Goal: Information Seeking & Learning: Learn about a topic

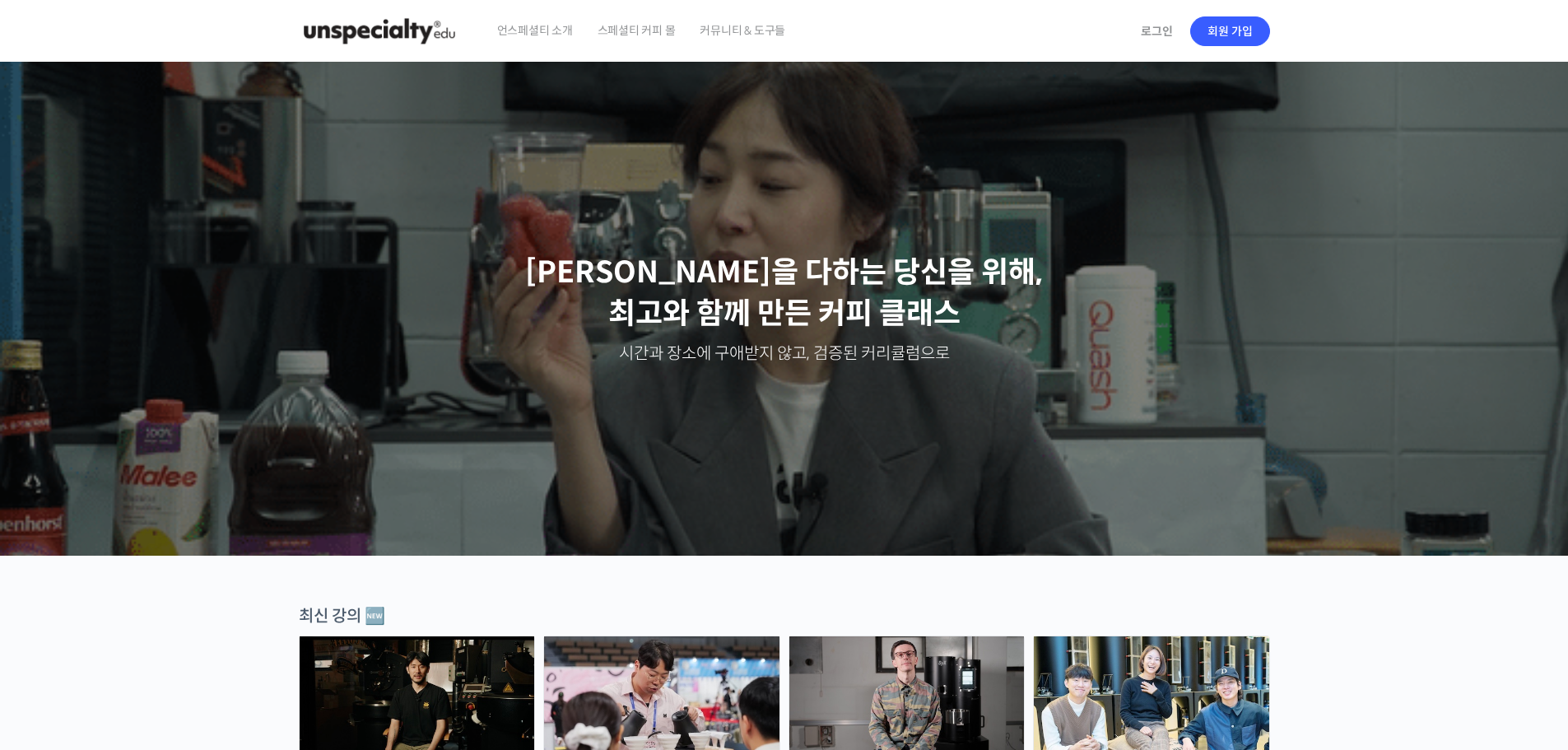
click at [662, 31] on span "스페셜티 커피 몰" at bounding box center [637, 30] width 78 height 62
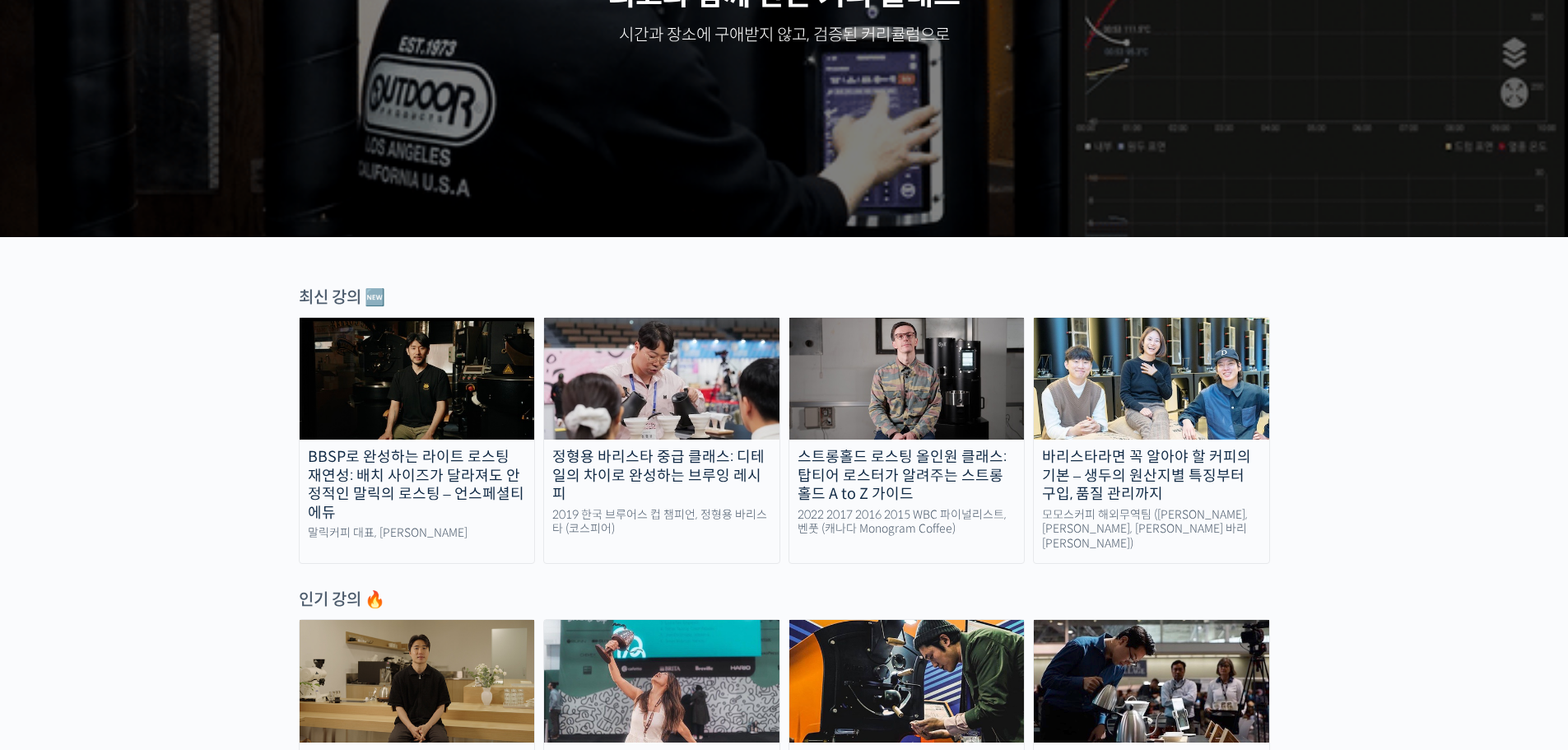
scroll to position [330, 0]
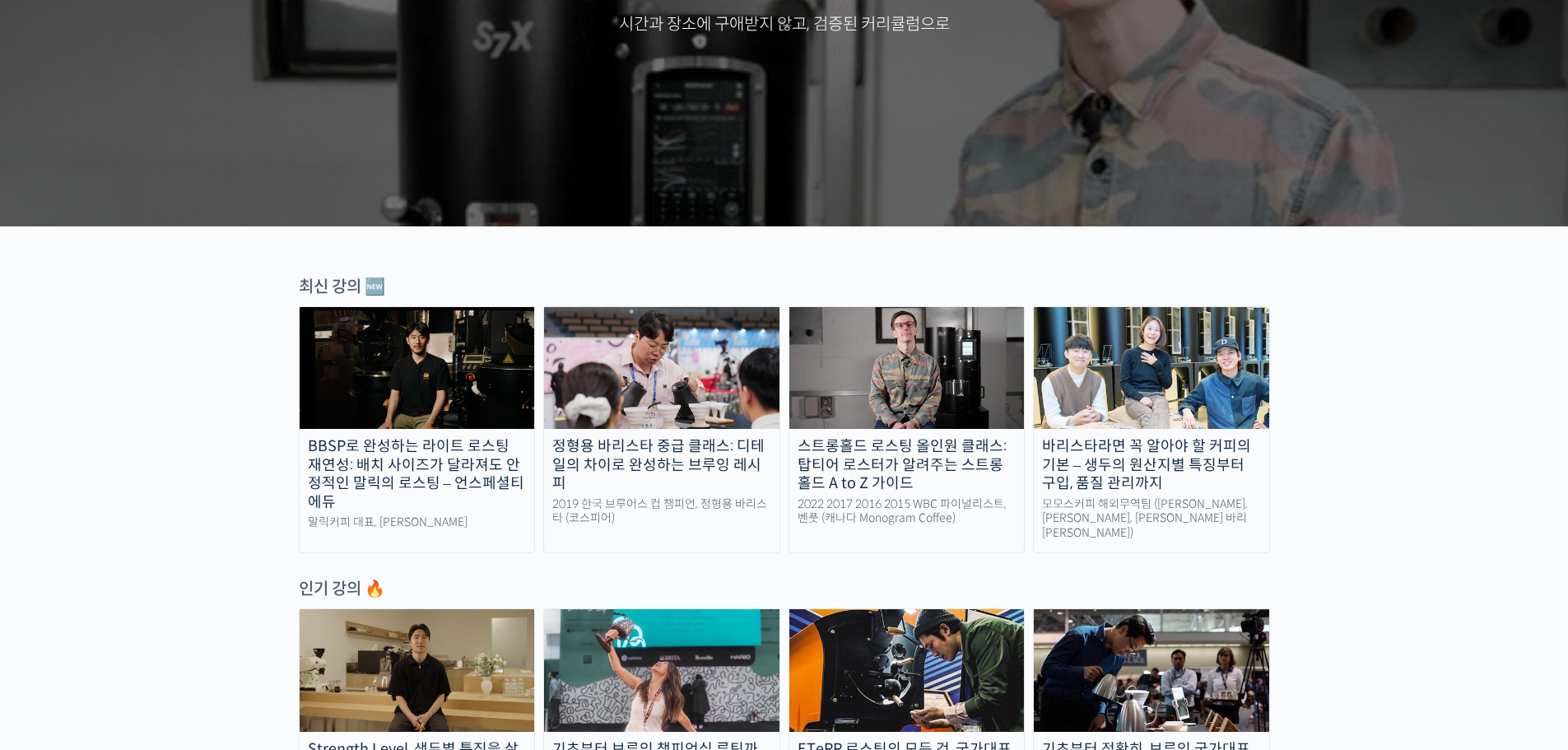
click at [692, 376] on img at bounding box center [662, 368] width 236 height 122
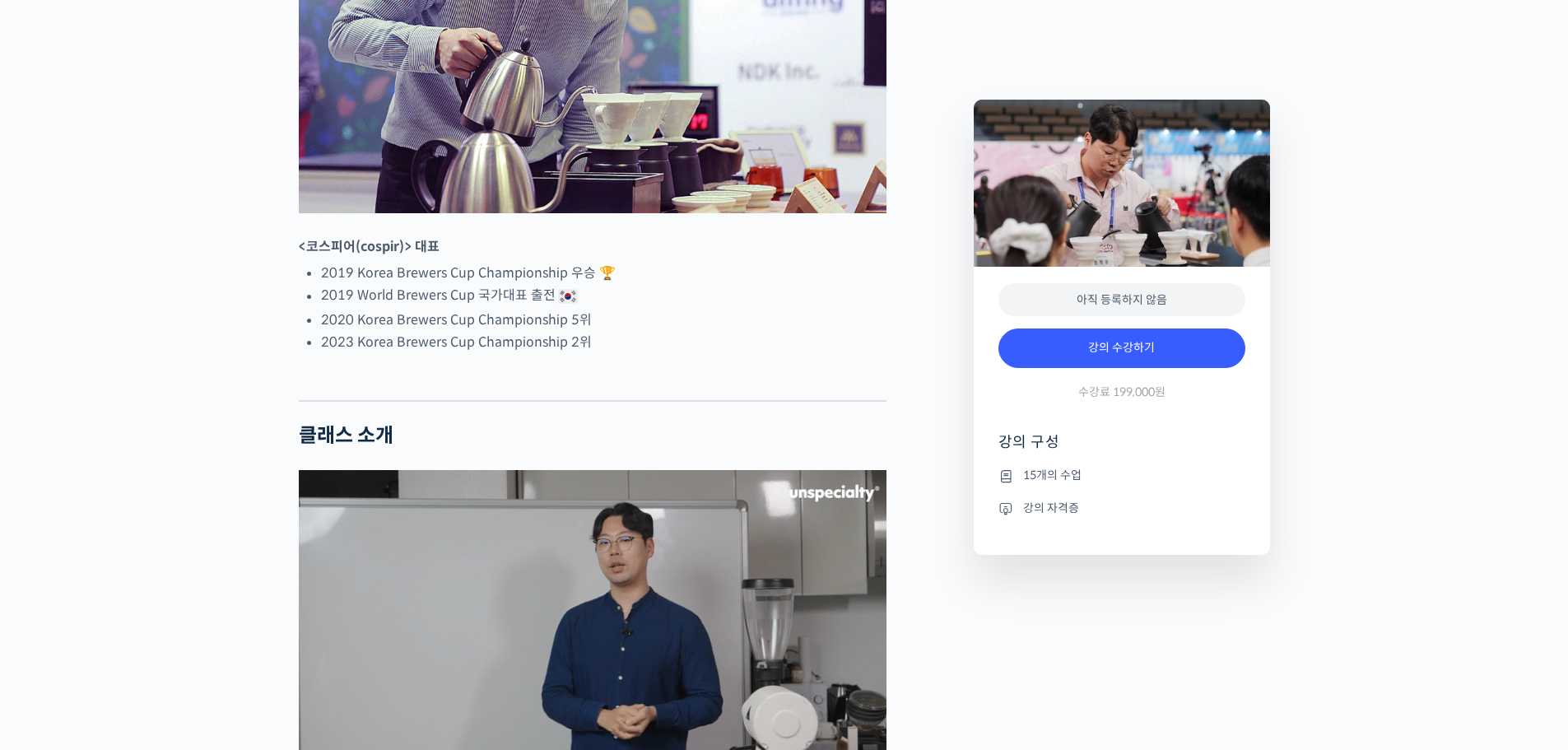
scroll to position [988, 0]
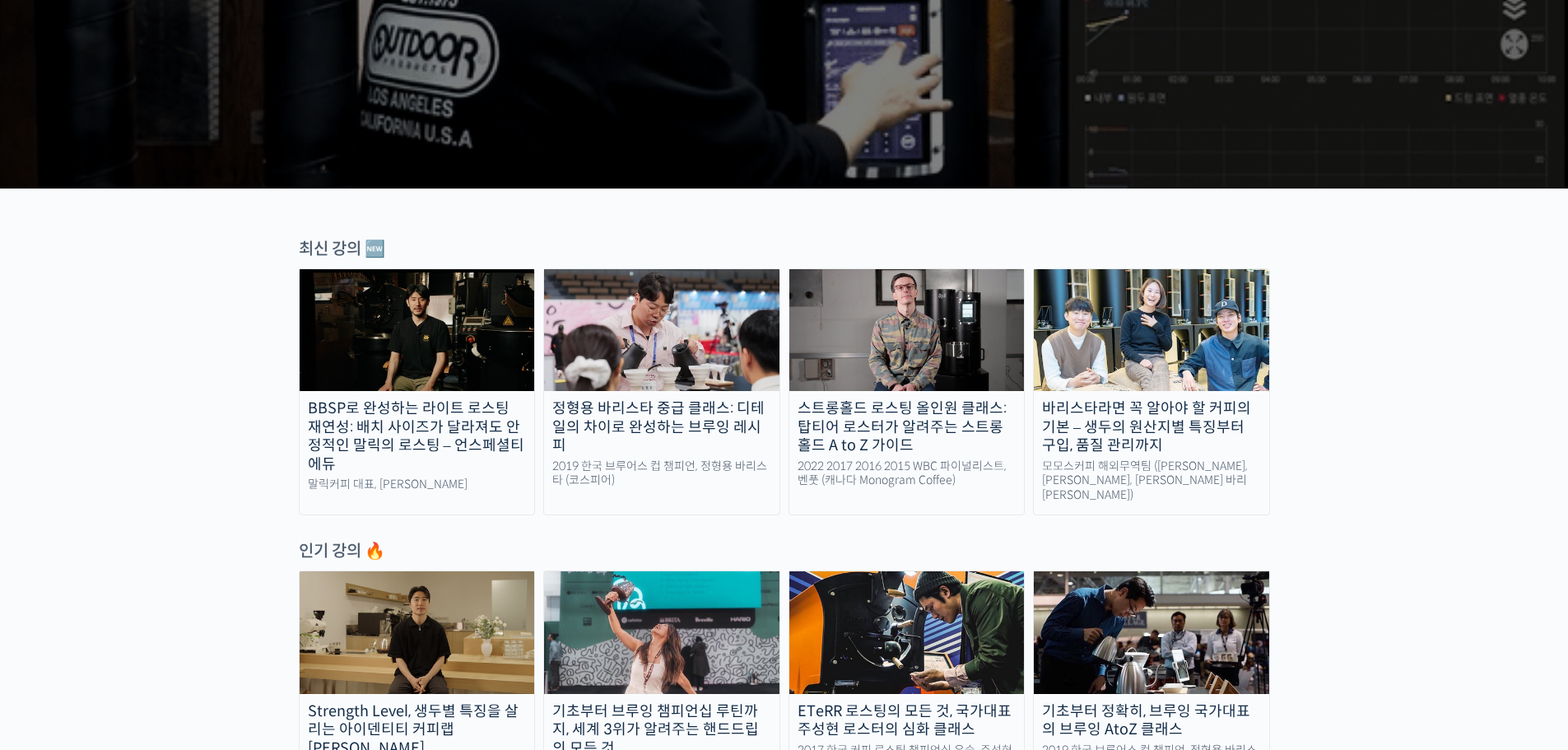
scroll to position [411, 0]
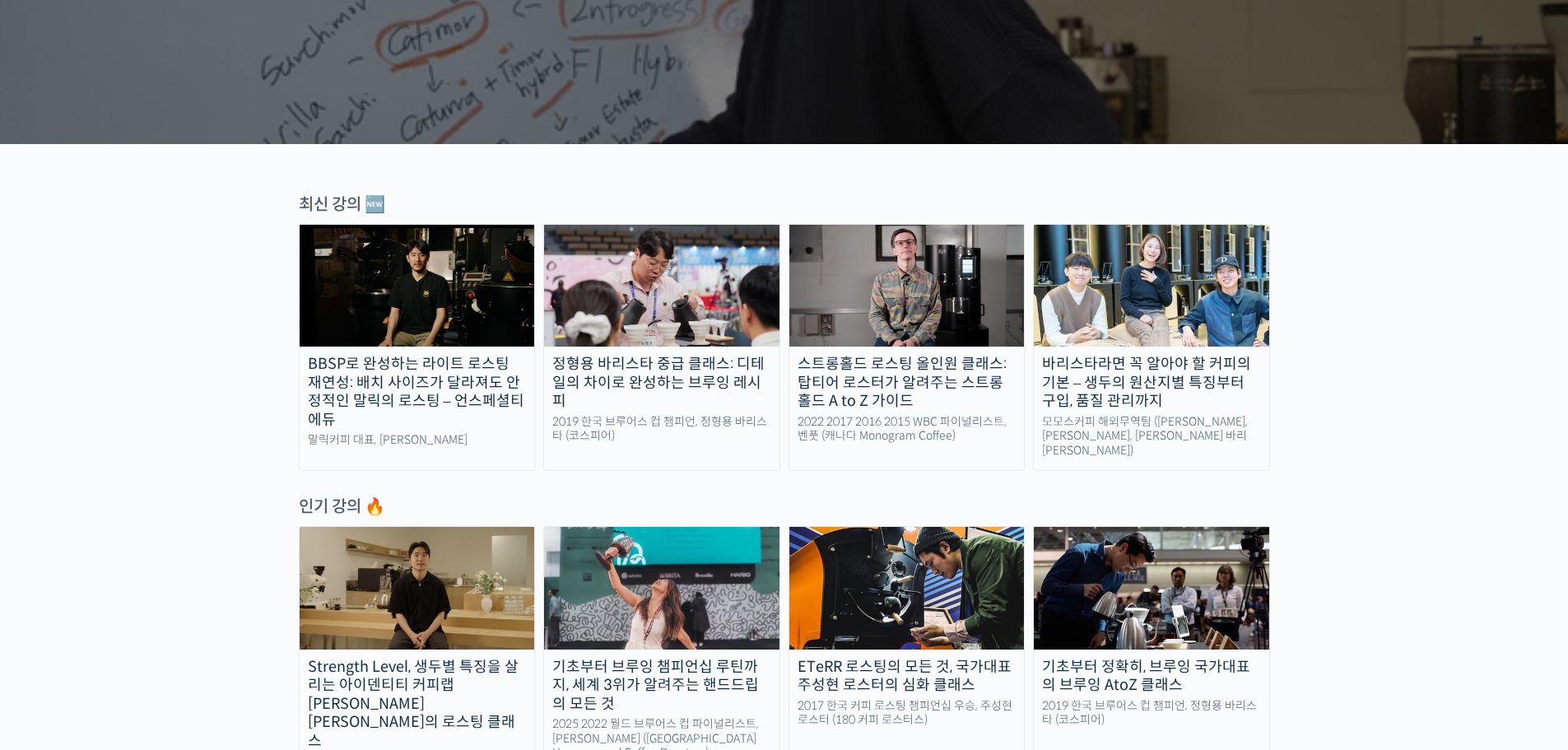
click at [1232, 599] on img at bounding box center [1151, 588] width 236 height 122
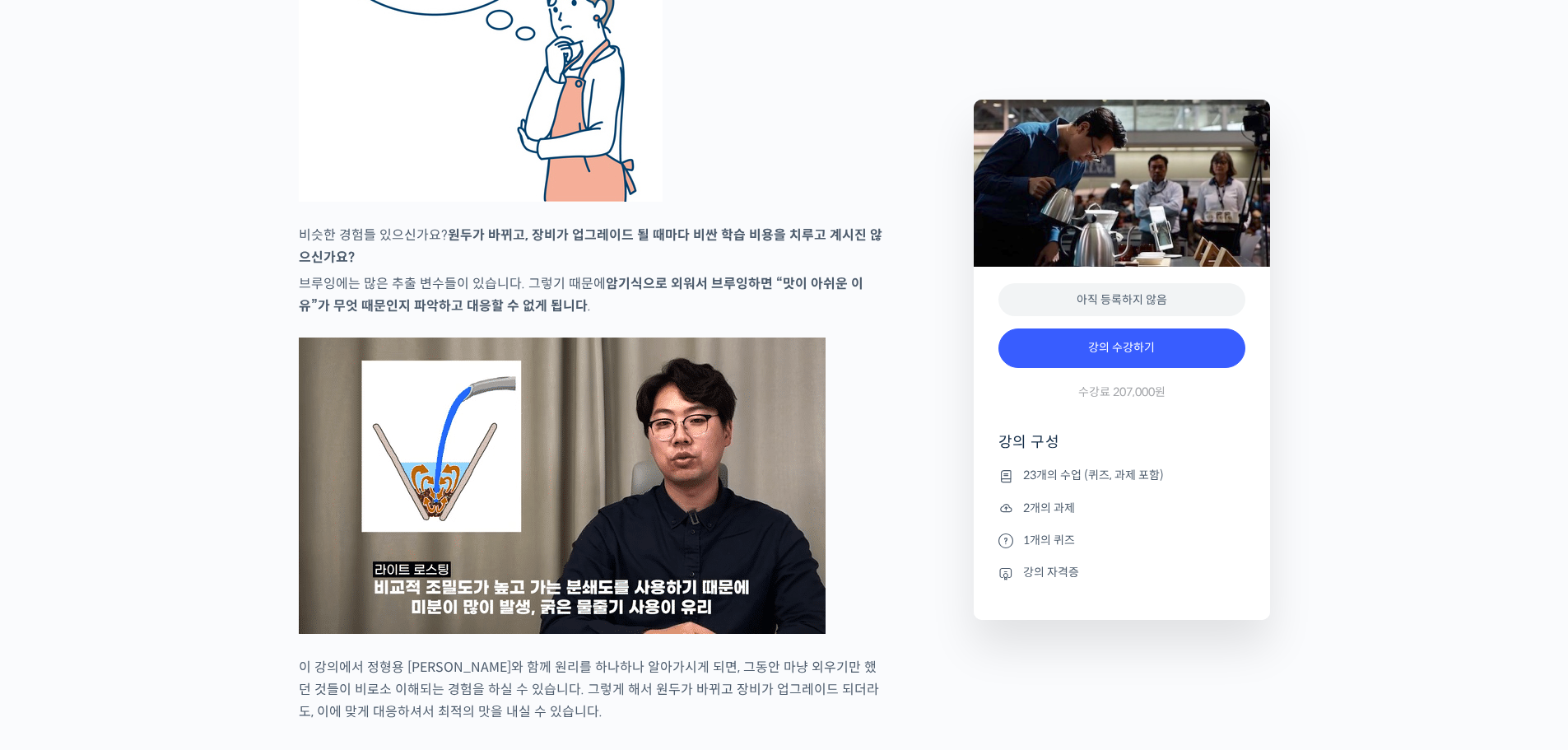
scroll to position [3457, 0]
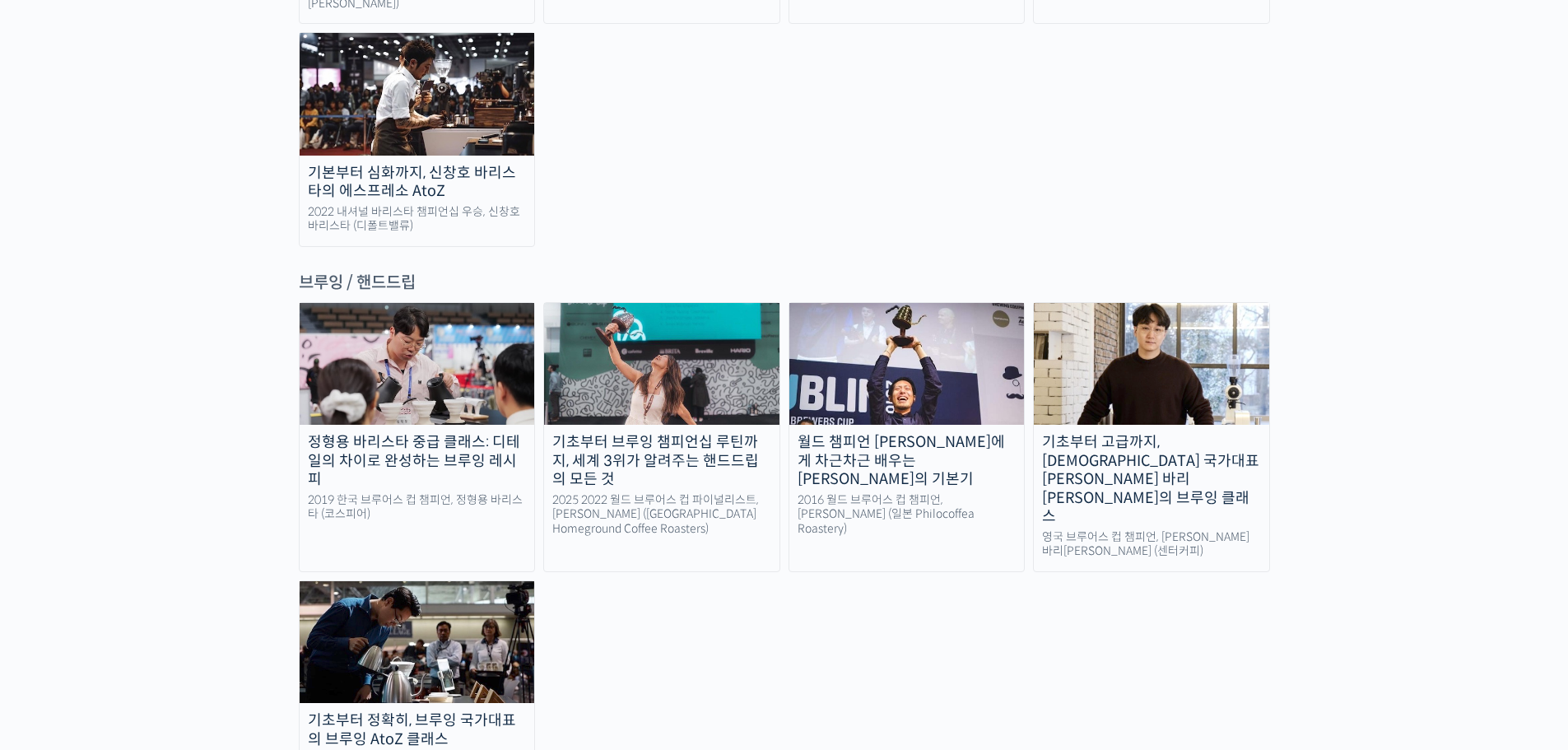
scroll to position [2551, 0]
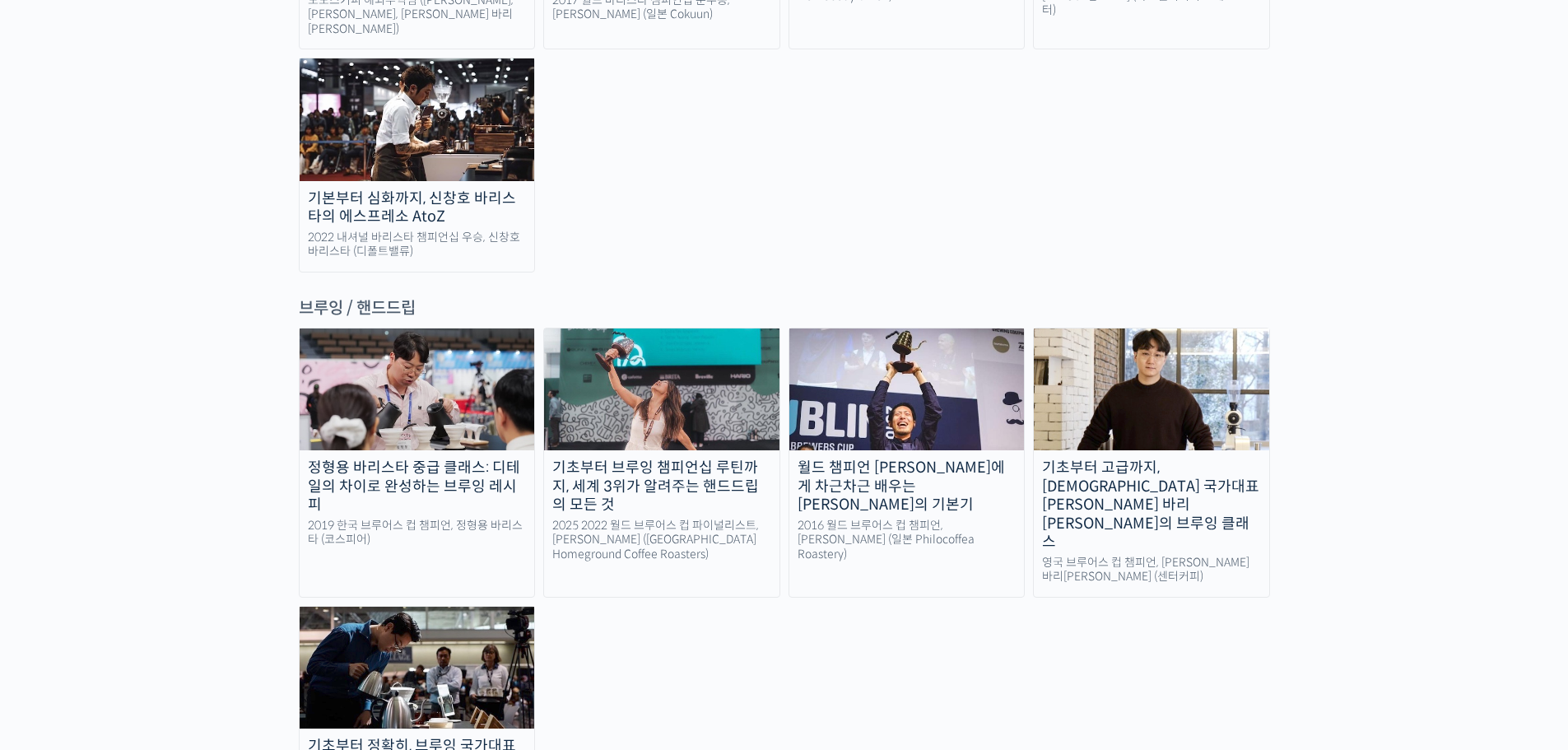
click at [1247, 329] on img at bounding box center [1151, 390] width 236 height 122
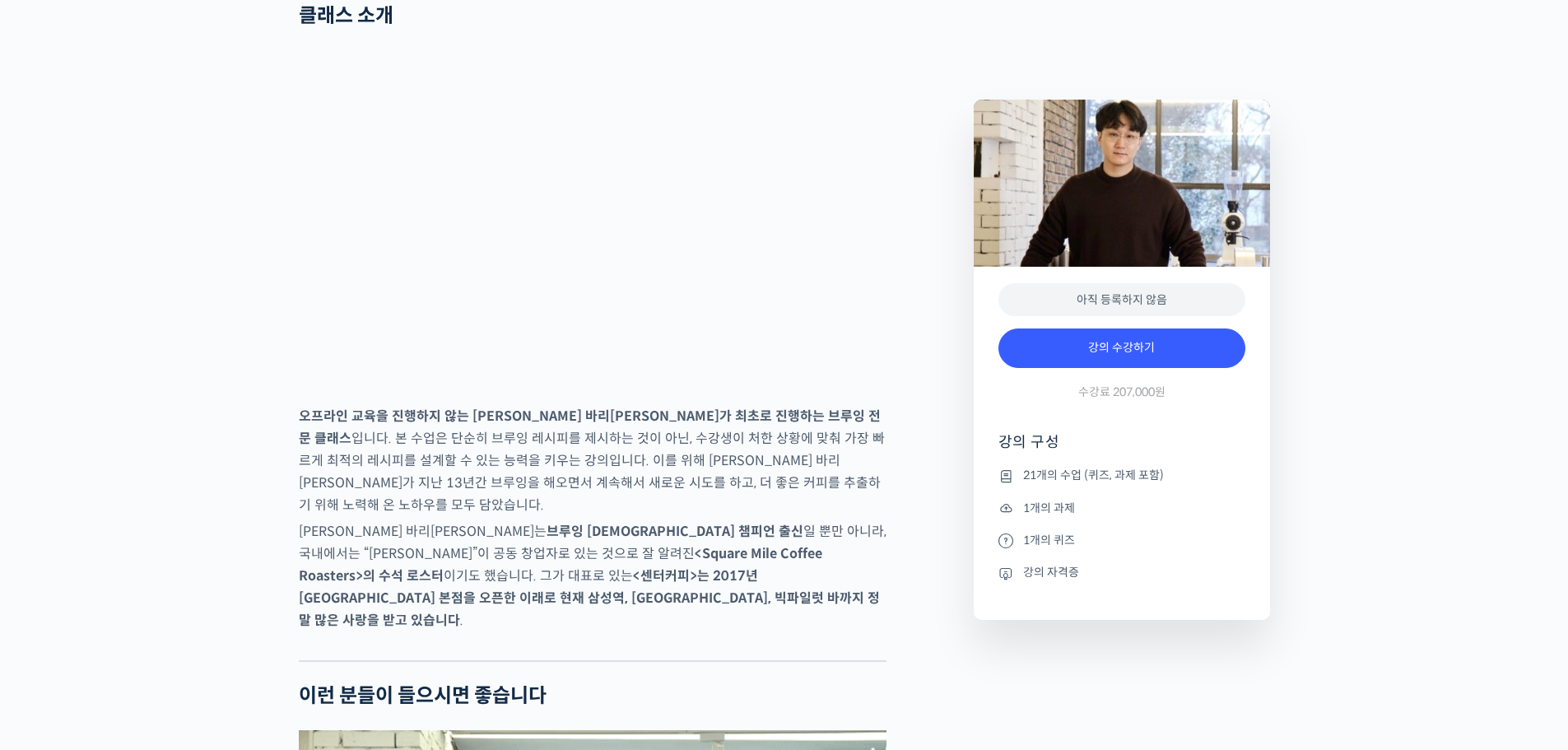
scroll to position [2140, 0]
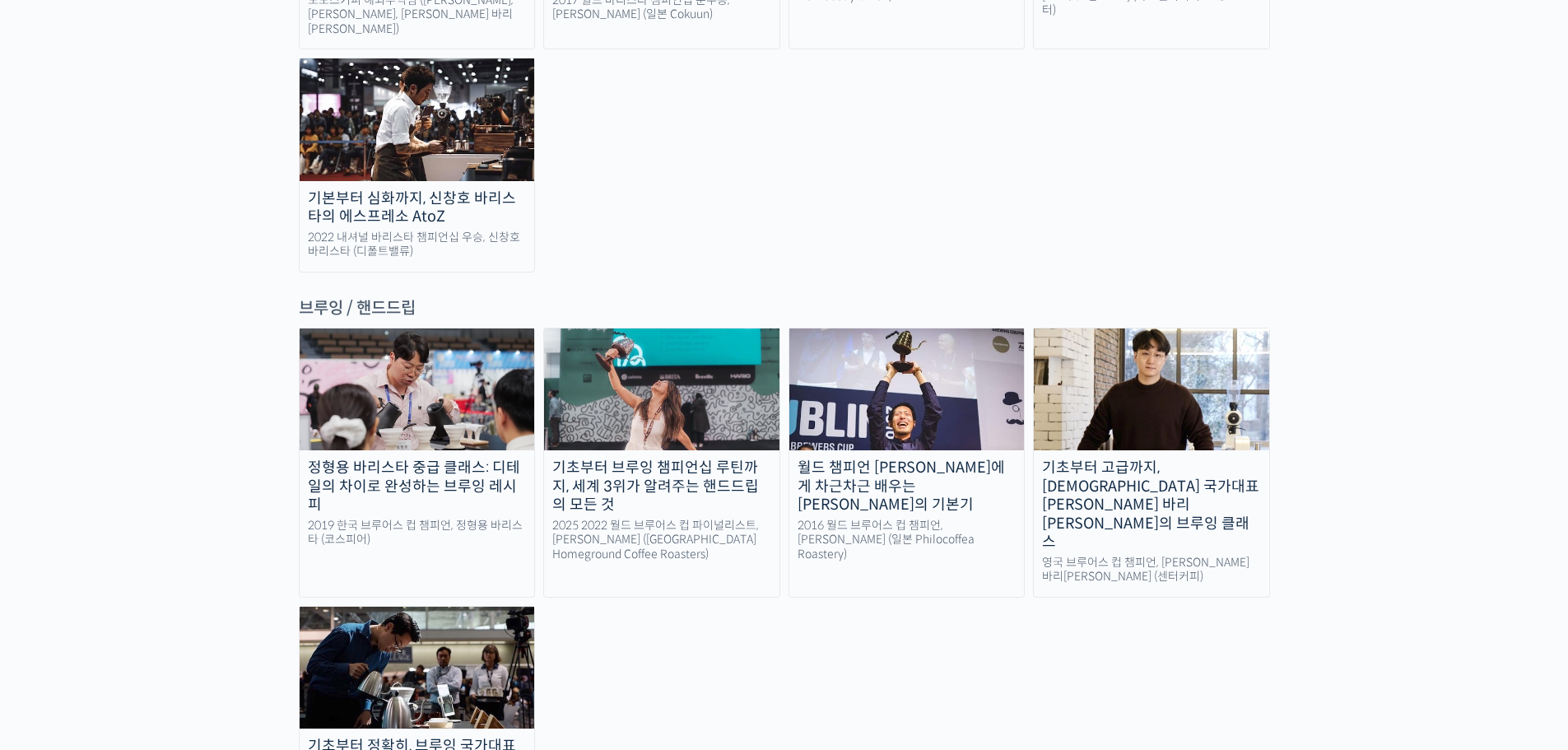
click at [402, 607] on img at bounding box center [417, 668] width 236 height 122
click at [1143, 329] on img at bounding box center [1151, 390] width 236 height 122
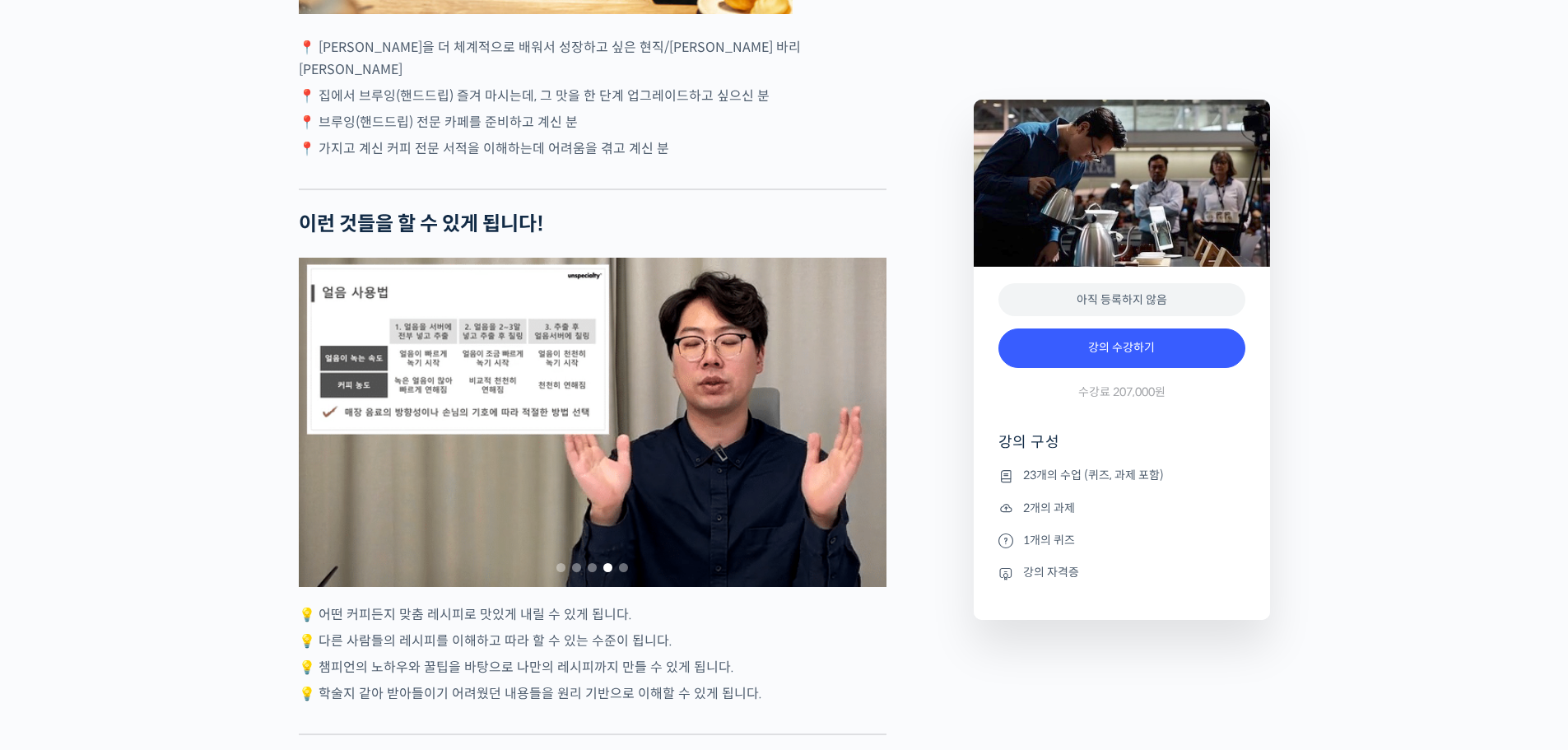
scroll to position [4445, 0]
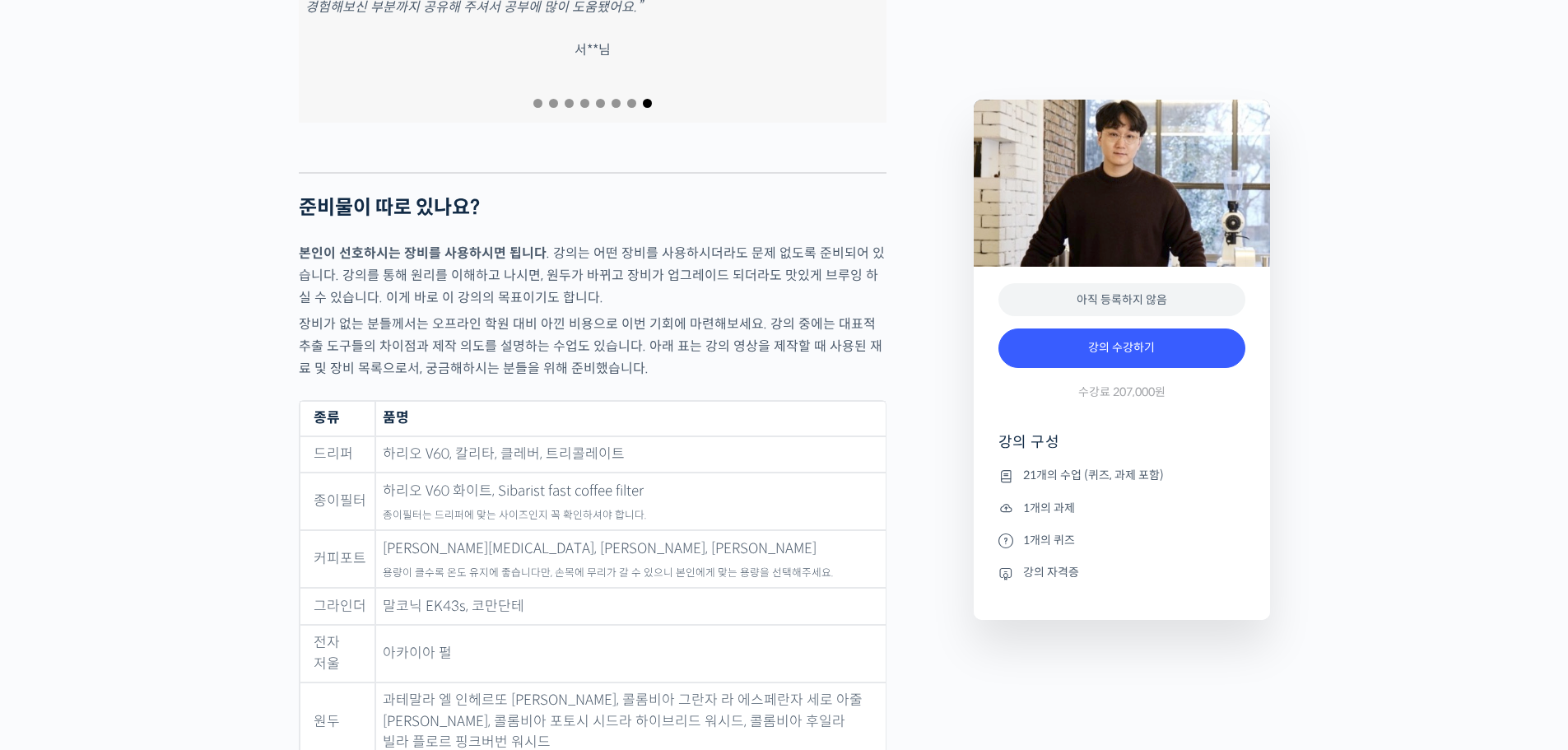
scroll to position [6420, 0]
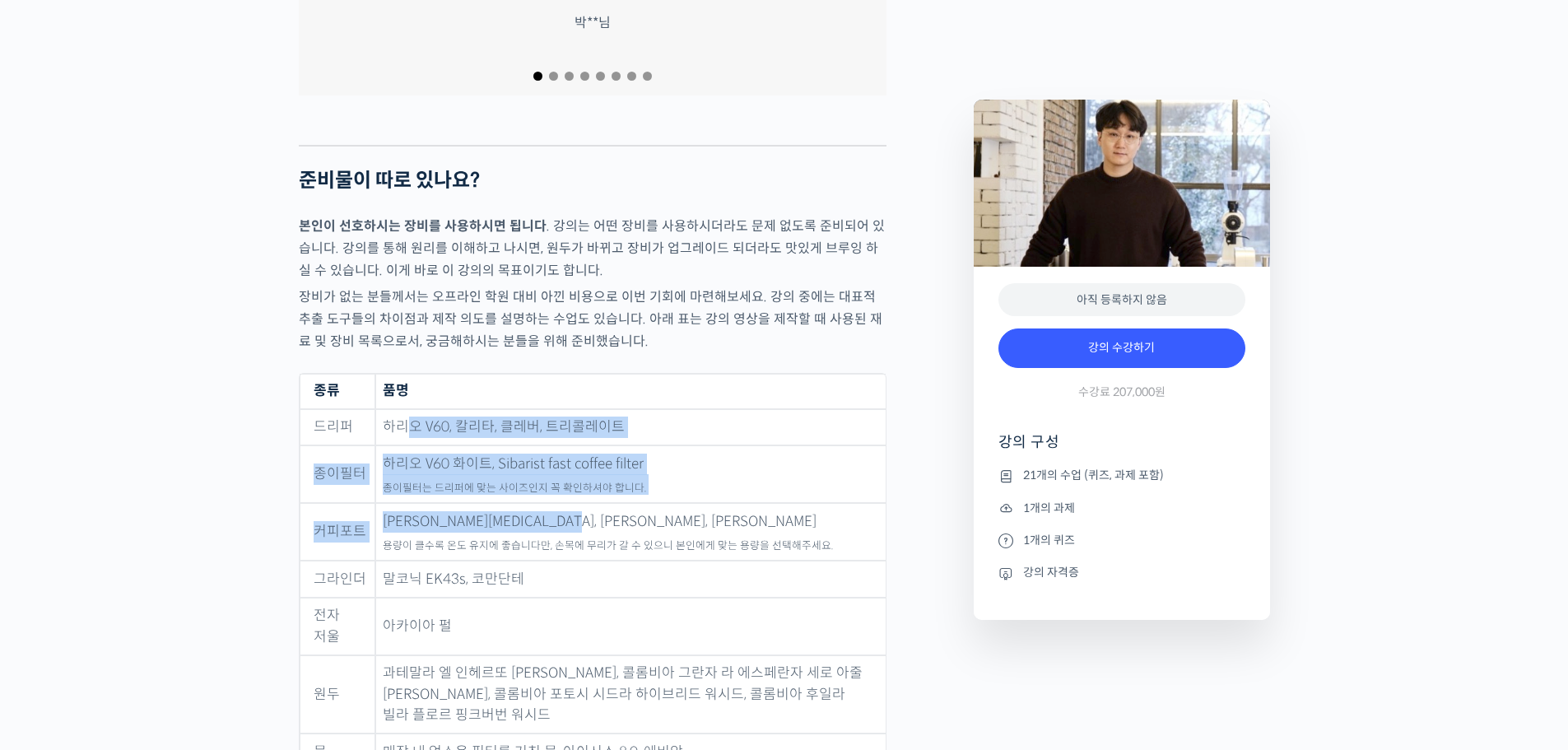
drag, startPoint x: 402, startPoint y: 372, endPoint x: 623, endPoint y: 458, distance: 237.1
click at [623, 458] on tbody "드리퍼 하리오 V60, 칼리타, 클레버, 트리콜레이트 종이필터 하리오 V60 화이트, Sibarist fast coffee filter 종이필…" at bounding box center [593, 589] width 586 height 360
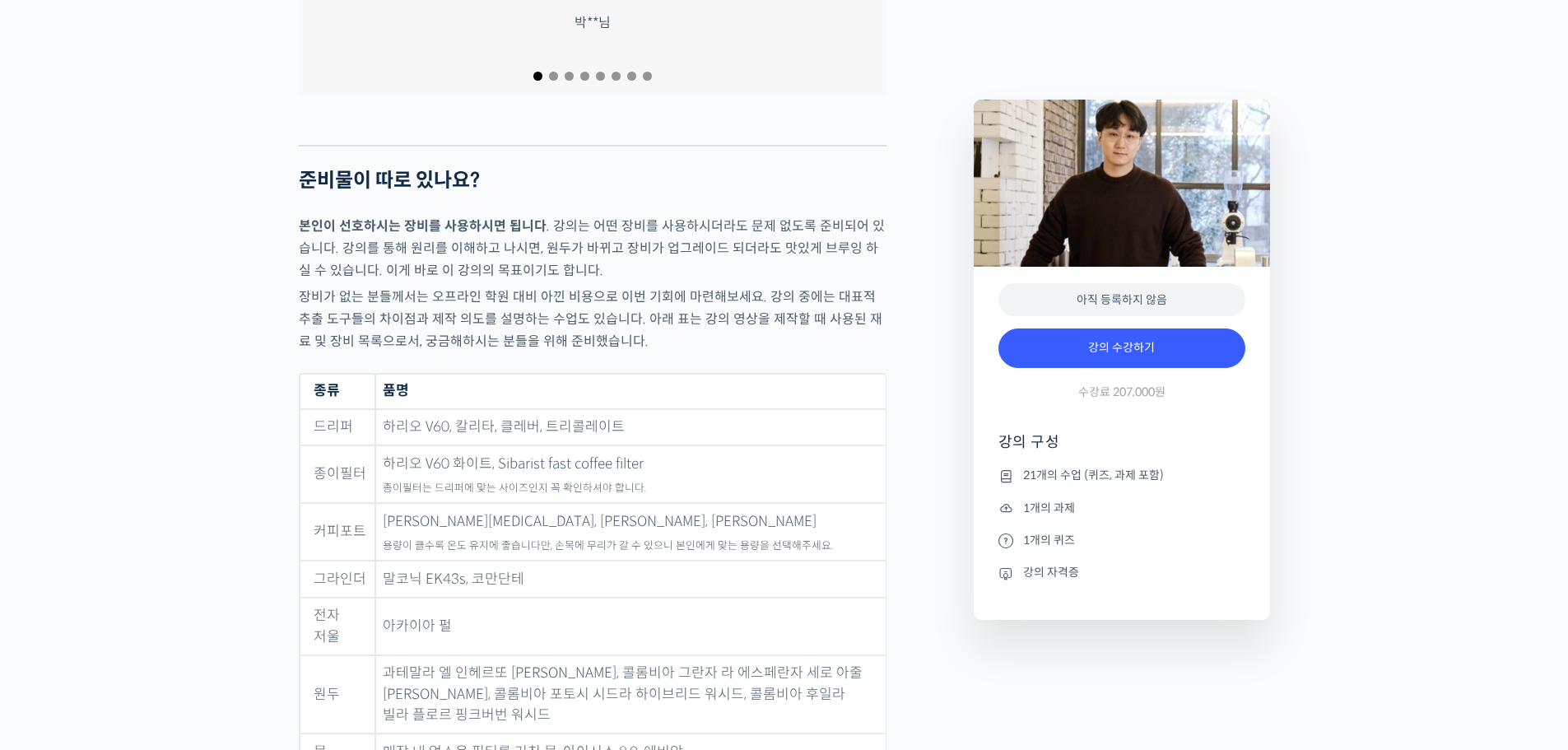
click at [626, 560] on td "말코닉 EK43s, 코만단테" at bounding box center [630, 579] width 510 height 37
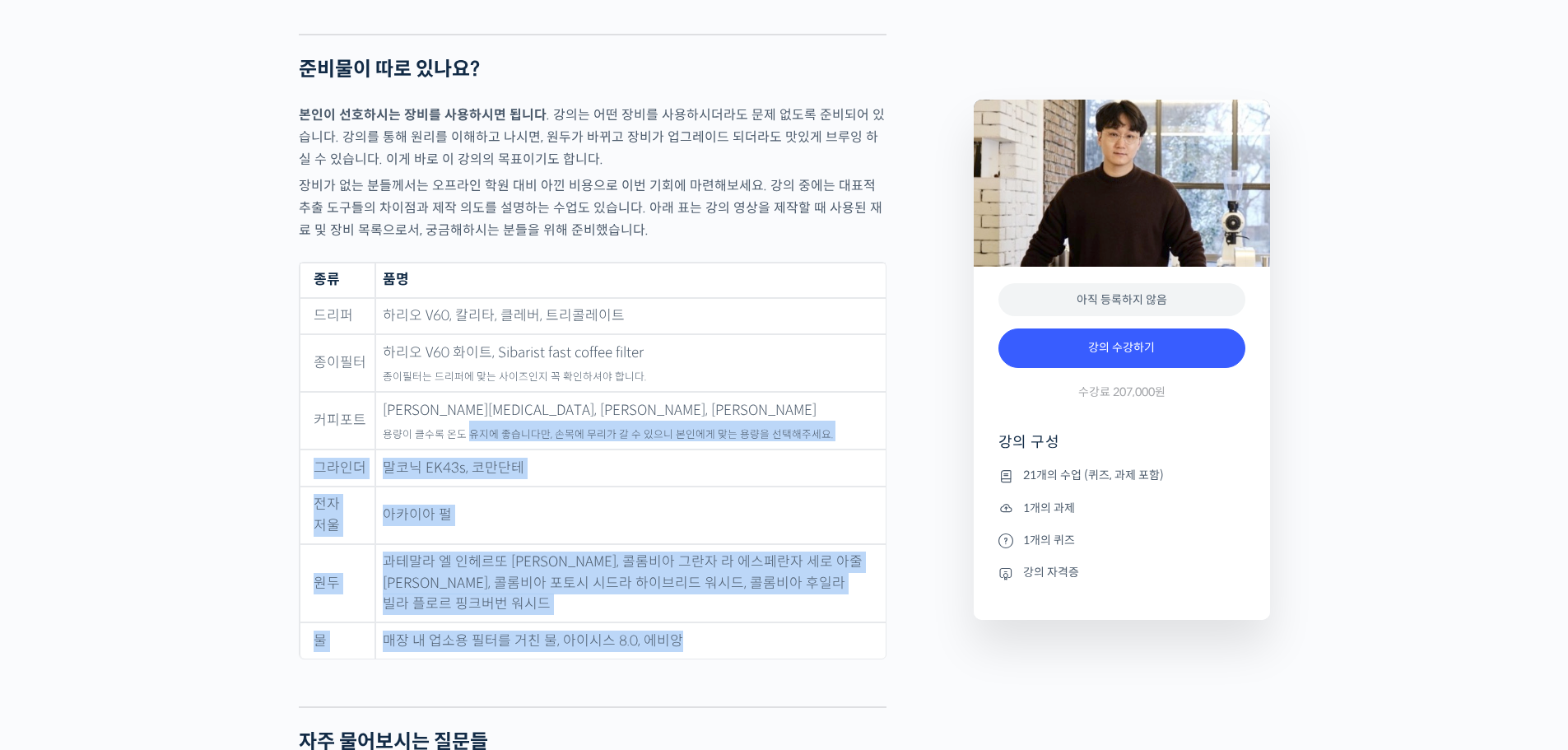
scroll to position [6503, 0]
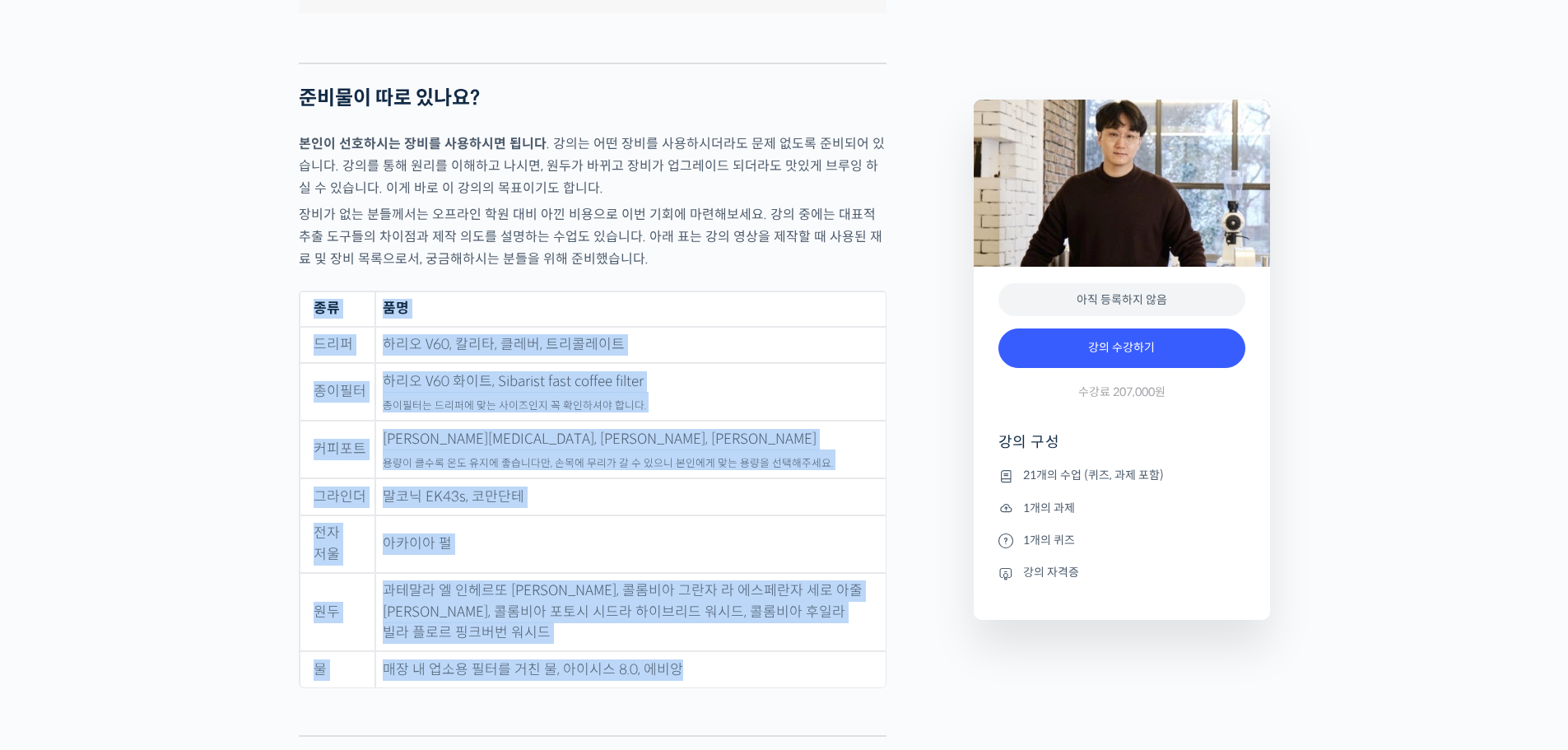
drag, startPoint x: 747, startPoint y: 548, endPoint x: 295, endPoint y: 261, distance: 535.4
copy table "종류 품명 드리퍼 하리오 V60, 칼리타, 클레버, 트리콜레이트 종이필터 하리오 V60 화이트, Sibarist fast coffee filt…"
click at [784, 420] on td "[PERSON_NAME][MEDICAL_DATA], [PERSON_NAME], [PERSON_NAME] 용량이 클수록 온도 유지에 좋습니다만,…" at bounding box center [630, 449] width 510 height 57
